Goal: Find specific page/section: Find specific page/section

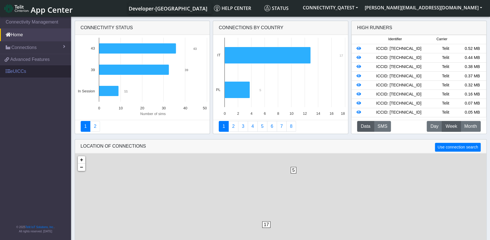
click at [14, 68] on link "eUICCs" at bounding box center [35, 71] width 71 height 12
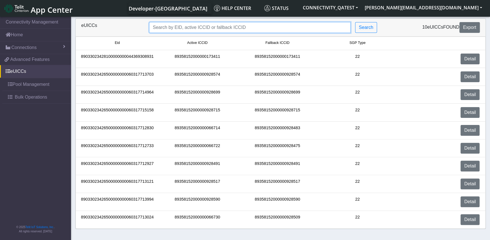
click at [206, 27] on input "Search..." at bounding box center [249, 27] width 201 height 11
paste input "89358152000000928509"
type input "89358152000000928509"
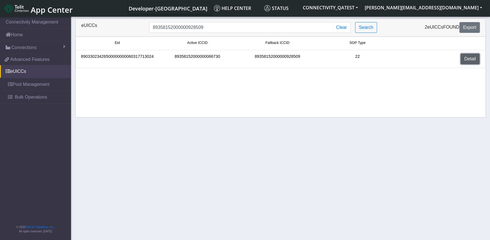
click at [476, 61] on link "Detail" at bounding box center [469, 59] width 19 height 11
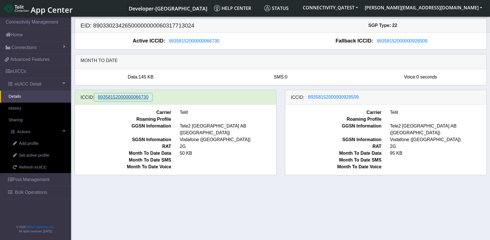
click at [136, 99] on span "89358152000000066730" at bounding box center [123, 97] width 51 height 5
